Goal: Find specific page/section: Find specific page/section

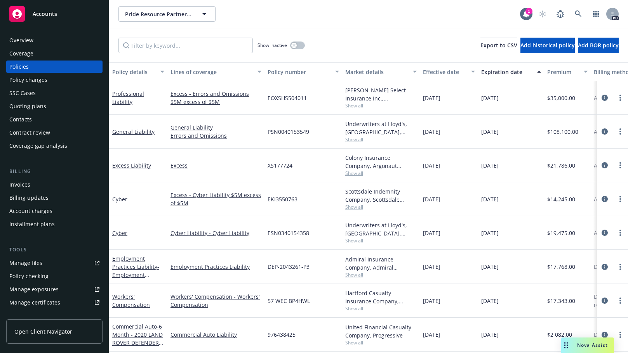
scroll to position [5, 0]
click at [122, 295] on link "Workers' Compensation" at bounding box center [131, 301] width 38 height 16
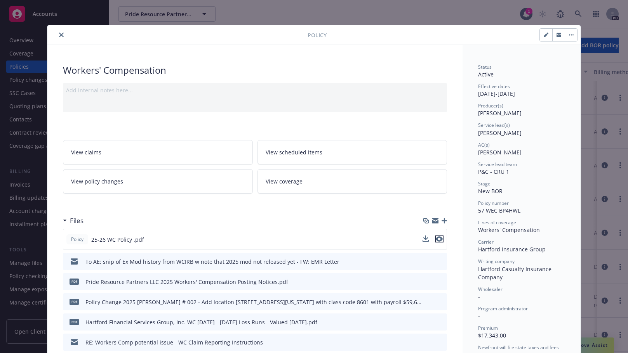
click at [438, 237] on icon "preview file" at bounding box center [439, 238] width 7 height 5
click at [59, 36] on icon "close" at bounding box center [61, 35] width 5 height 5
